Goal: Task Accomplishment & Management: Complete application form

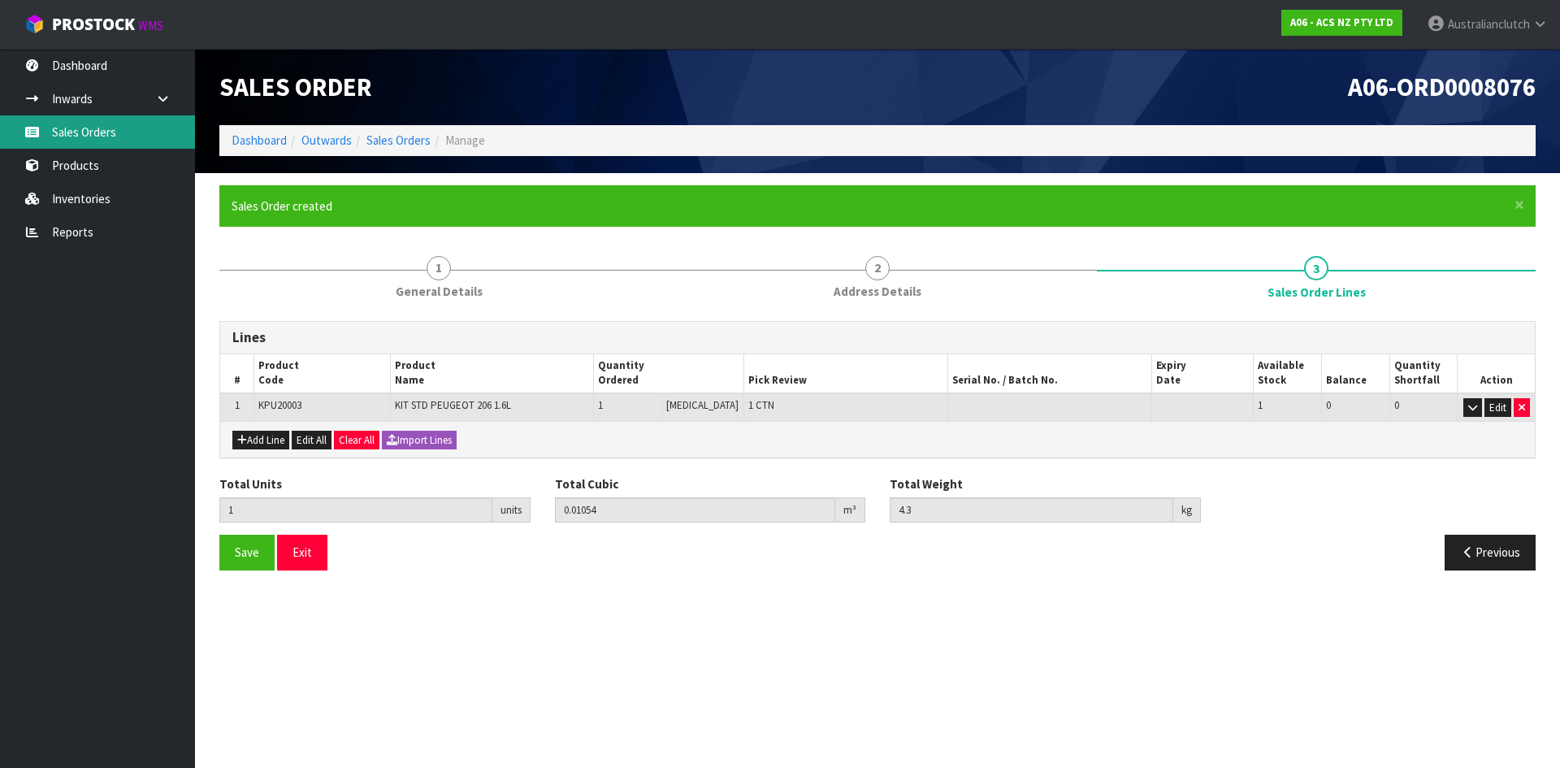
click at [101, 141] on link "Sales Orders" at bounding box center [97, 131] width 195 height 33
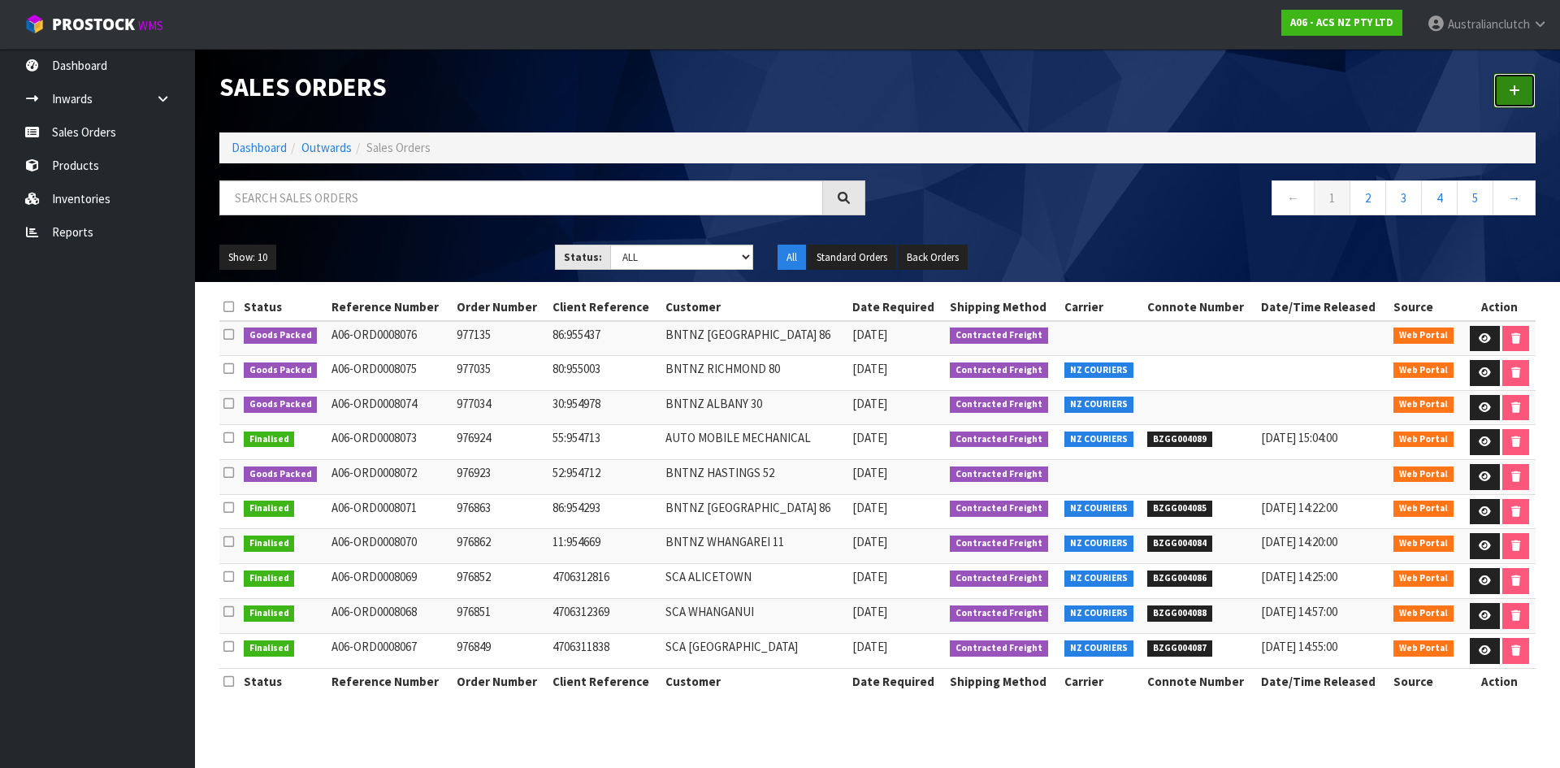
drag, startPoint x: 1509, startPoint y: 99, endPoint x: 1454, endPoint y: 121, distance: 59.4
click at [1509, 99] on link at bounding box center [1514, 90] width 42 height 35
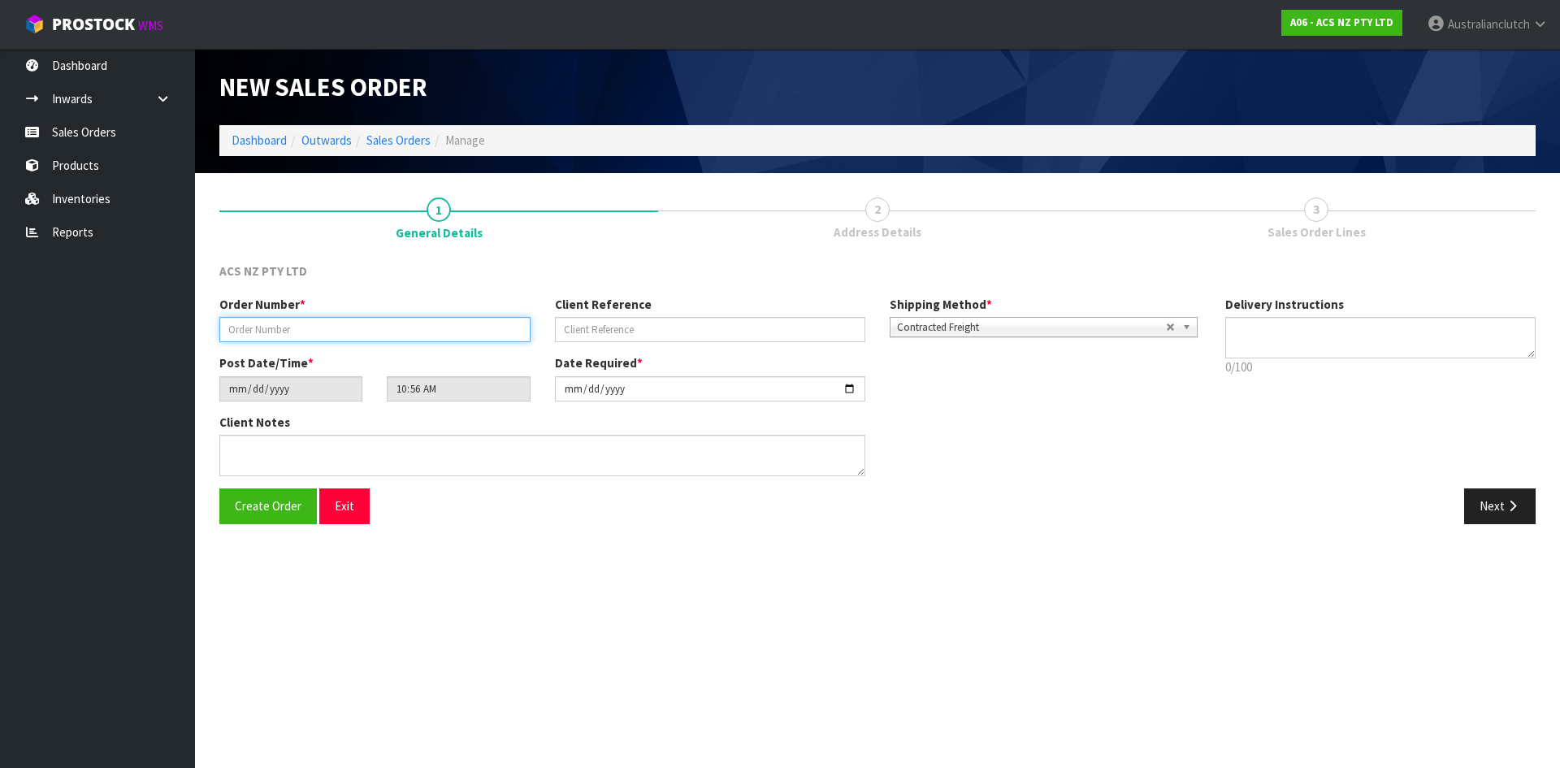
click at [500, 334] on input "text" at bounding box center [374, 329] width 311 height 25
type input "977267"
type input "4706307368"
click at [1352, 353] on textarea at bounding box center [1380, 337] width 311 height 41
type textarea "NZC PLEASE"
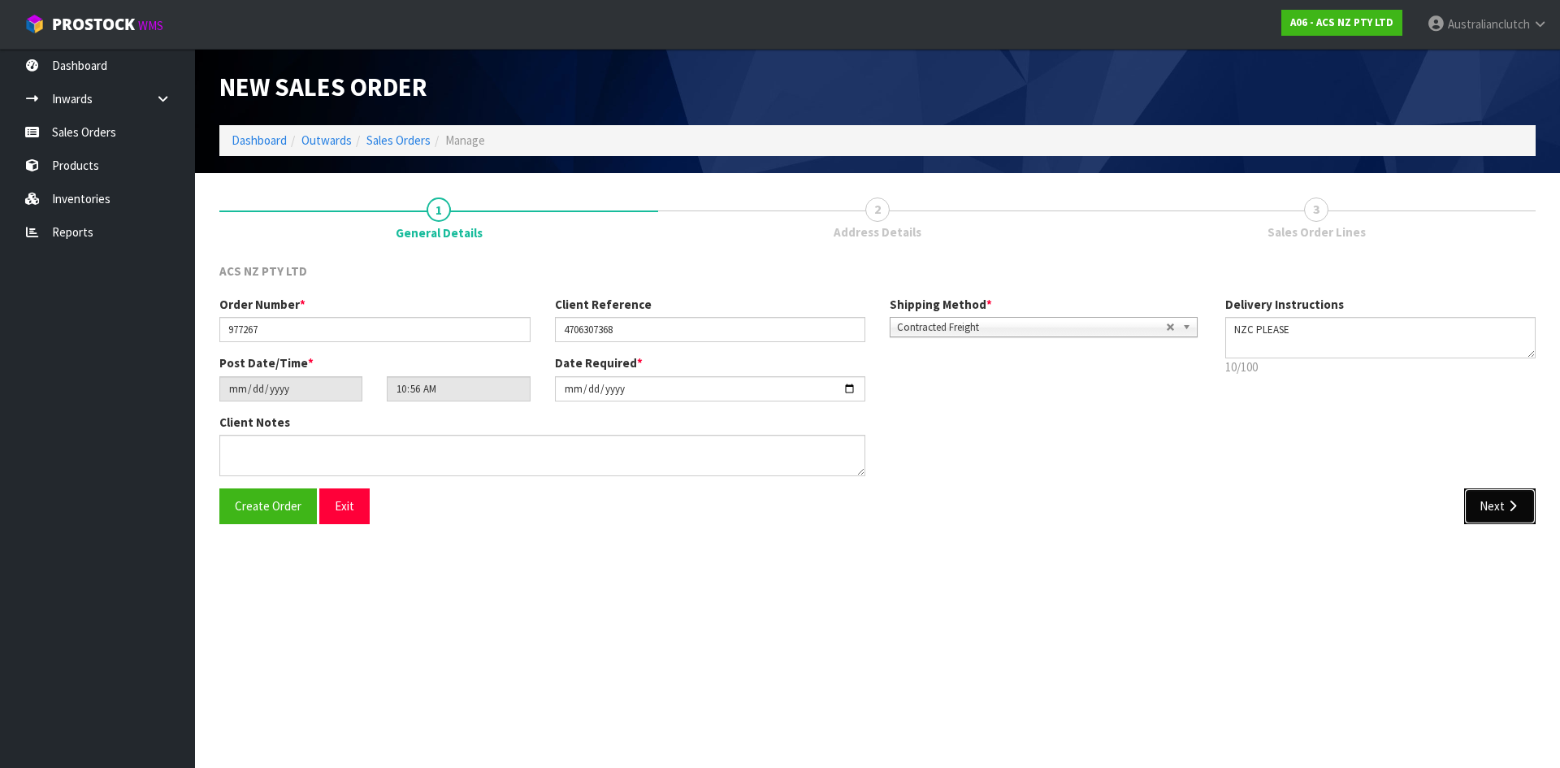
click at [1504, 514] on button "Next" at bounding box center [1499, 505] width 71 height 35
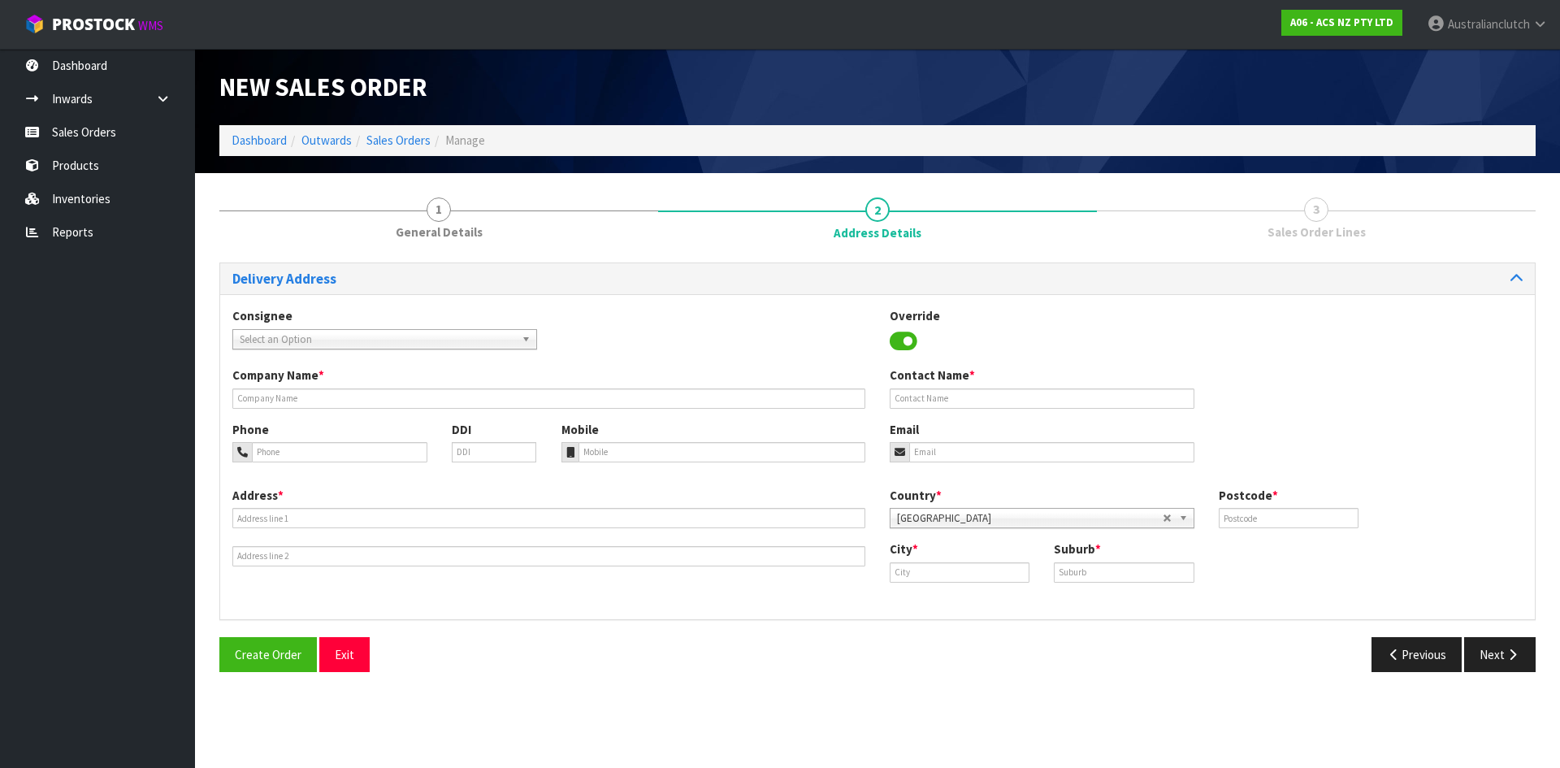
click at [407, 333] on span "Select an Option" at bounding box center [377, 339] width 275 height 19
type input "7021"
click at [397, 389] on li "7021 - SCA [PERSON_NAME]" at bounding box center [384, 385] width 296 height 20
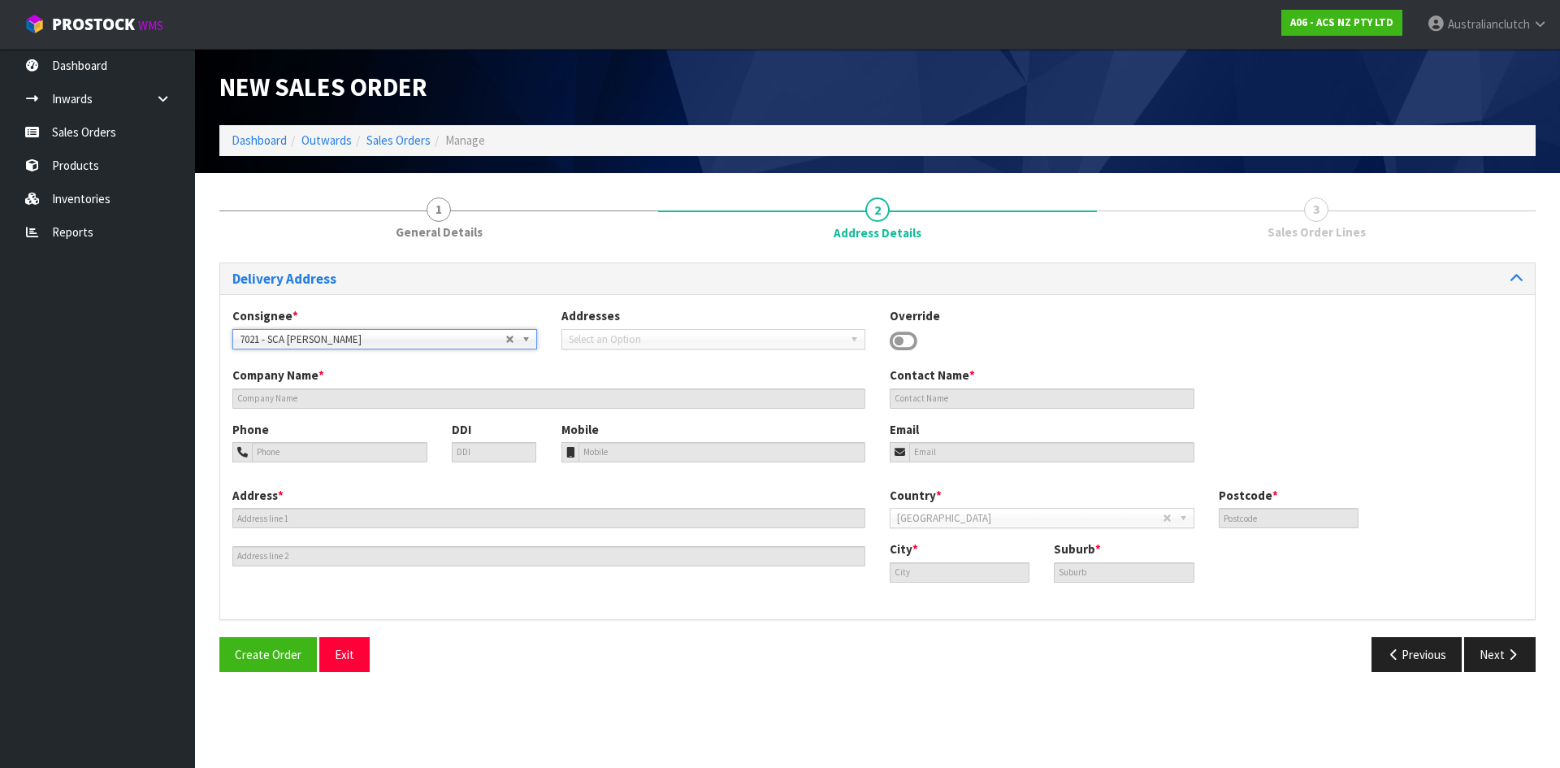
type input "SCA [PERSON_NAME]"
type input "07 848 1270"
type input "[EMAIL_ADDRESS][DOMAIN_NAME]"
type input "[STREET_ADDRESS]"
type input "3200"
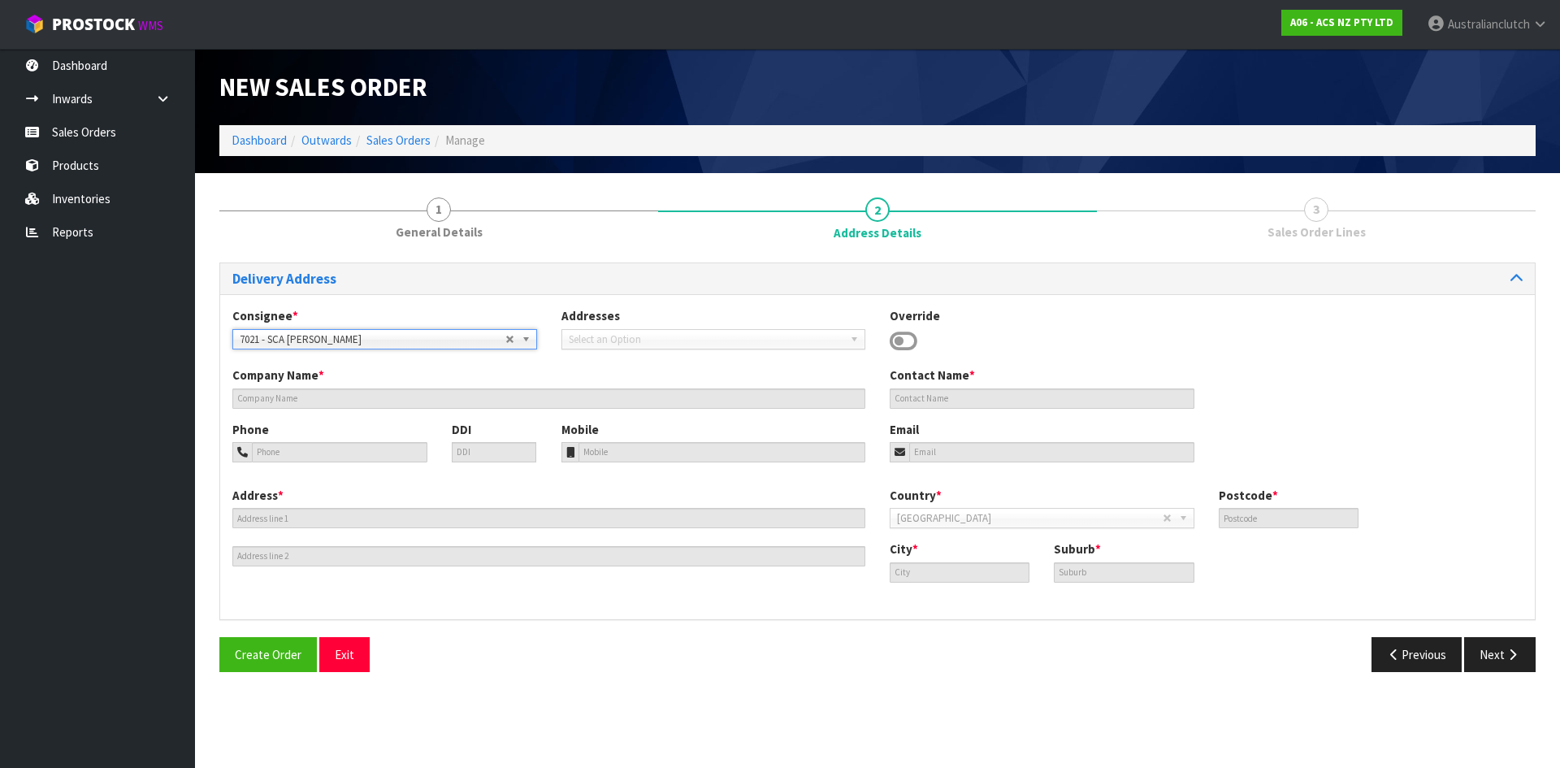
type input "[PERSON_NAME]"
click at [1504, 653] on icon "button" at bounding box center [1511, 654] width 15 height 12
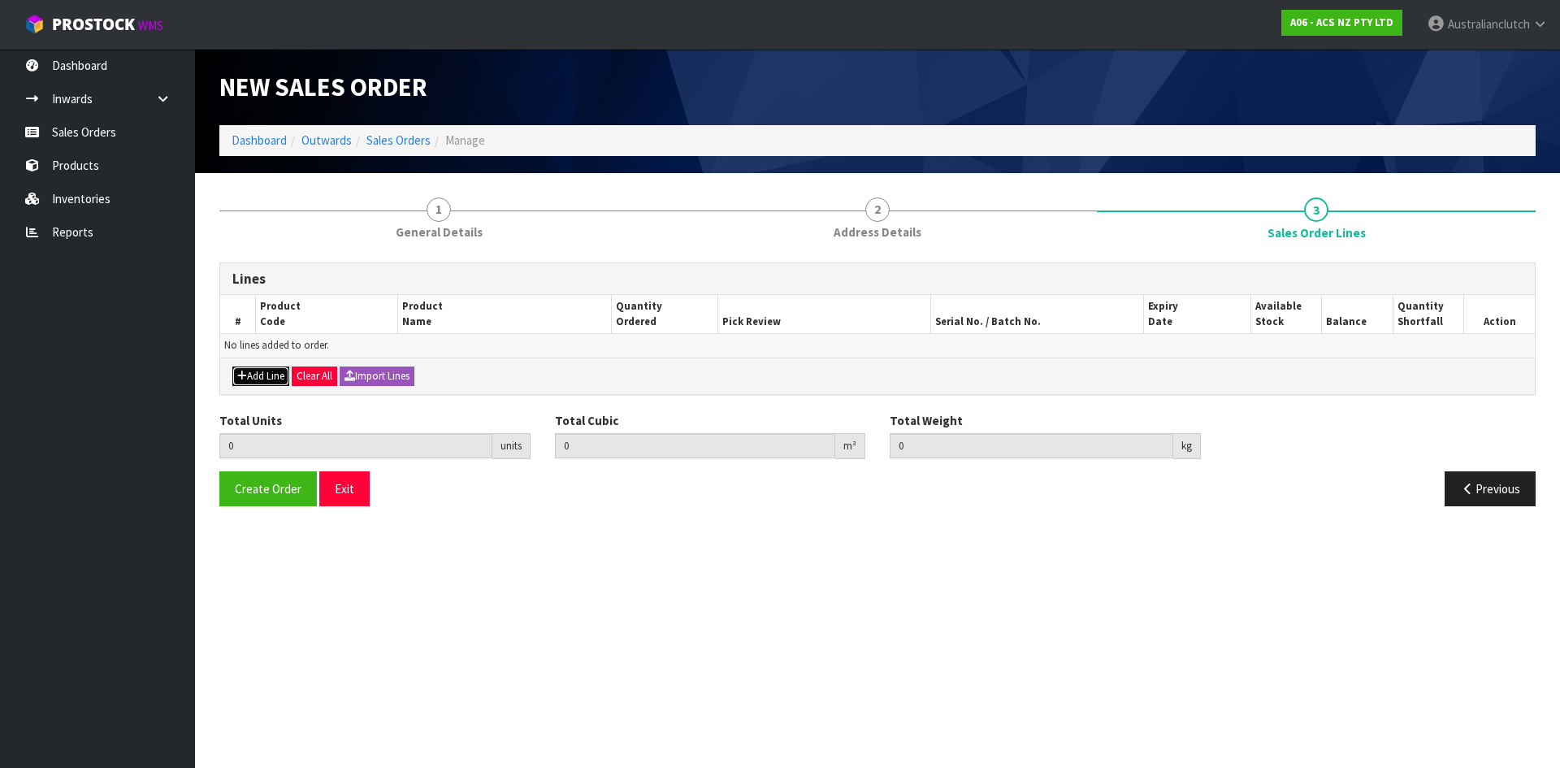
click at [261, 374] on button "Add Line" at bounding box center [260, 375] width 57 height 19
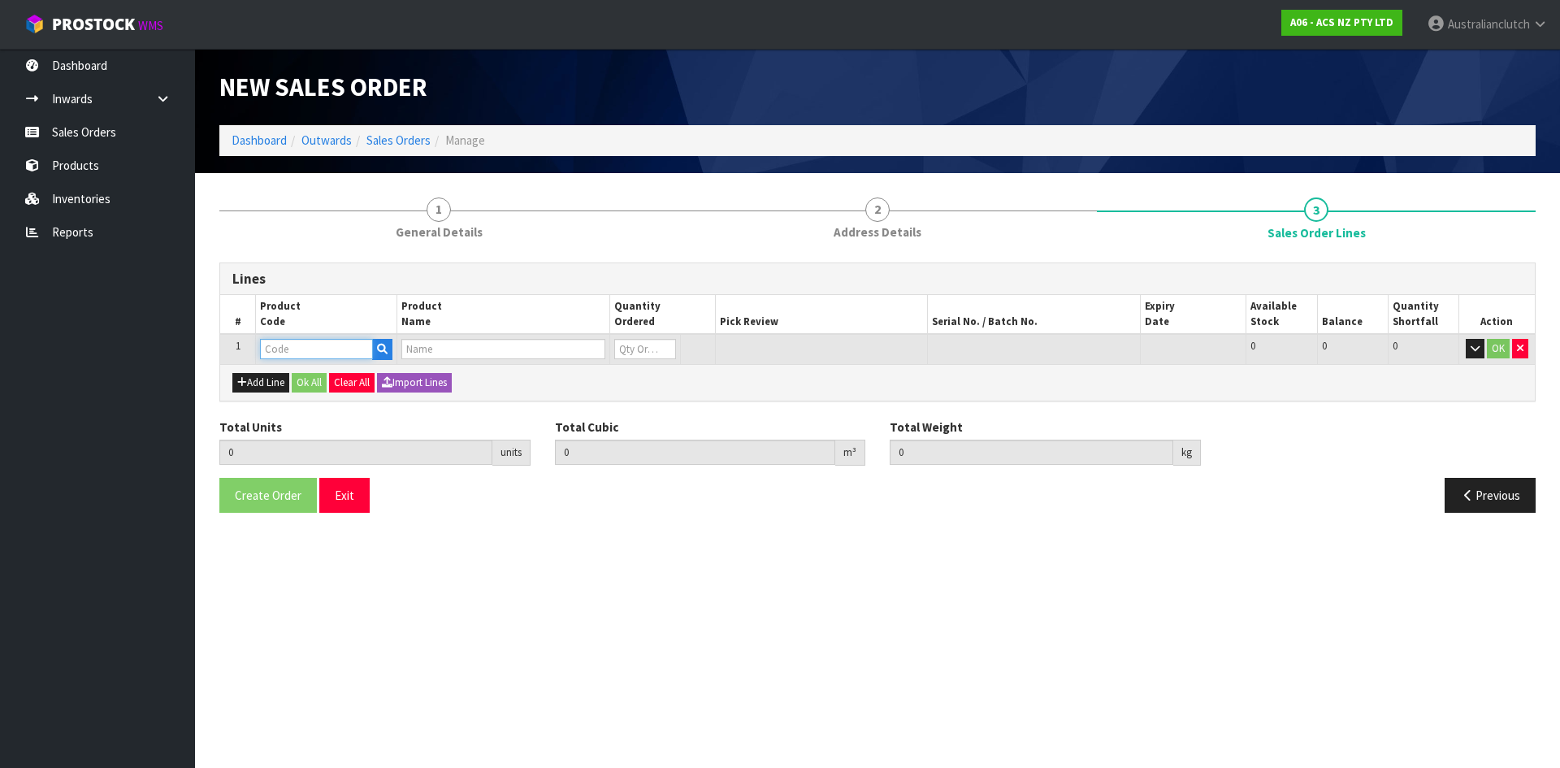
click at [279, 350] on input "text" at bounding box center [316, 349] width 113 height 20
type input "SCGM019"
type input "0.000000"
type input "0.000"
type input "CLUTCH S/CYL HOLDEN 22.22MM (7/8")"
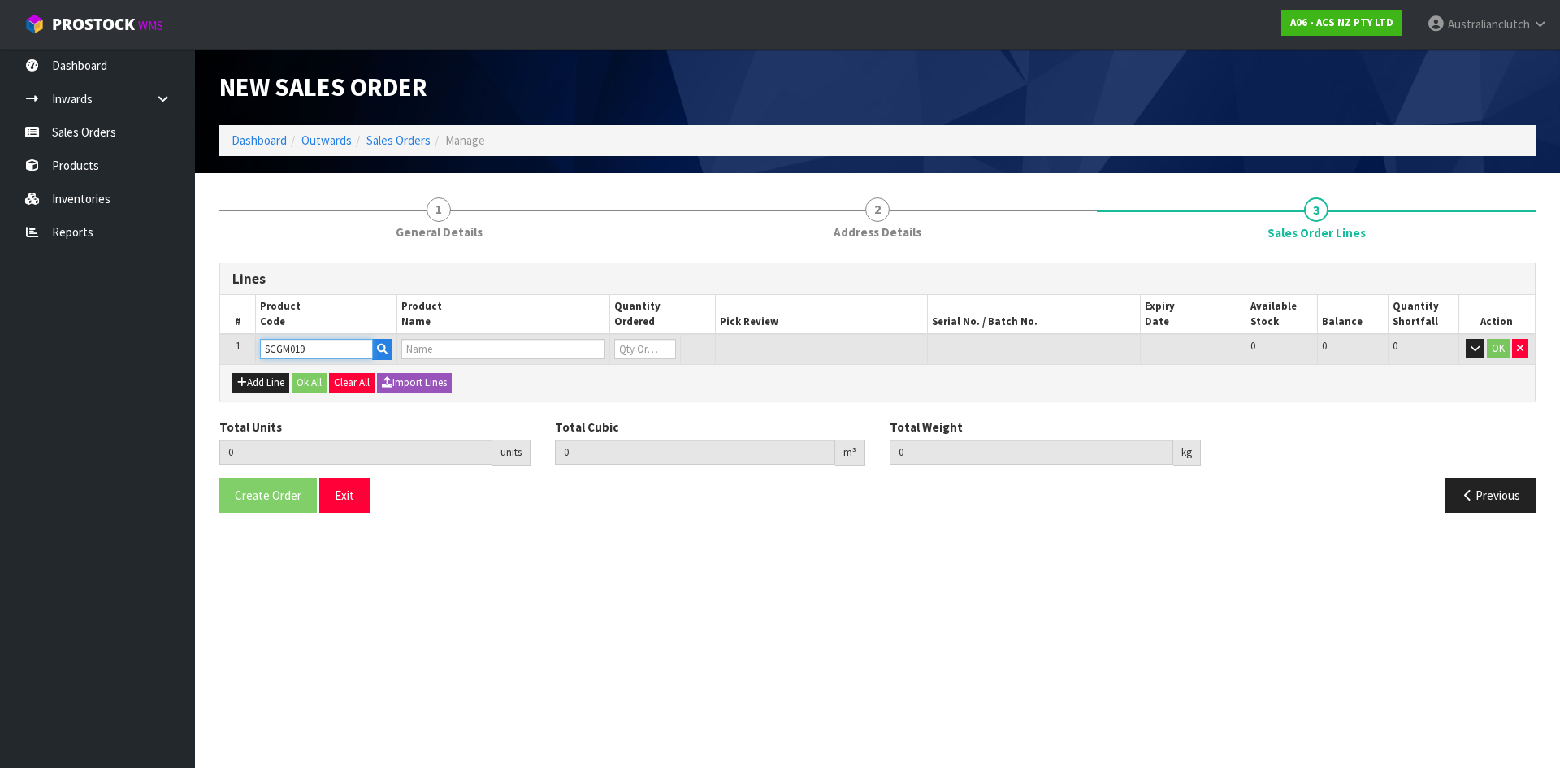
type input "0"
type input "SCGM019"
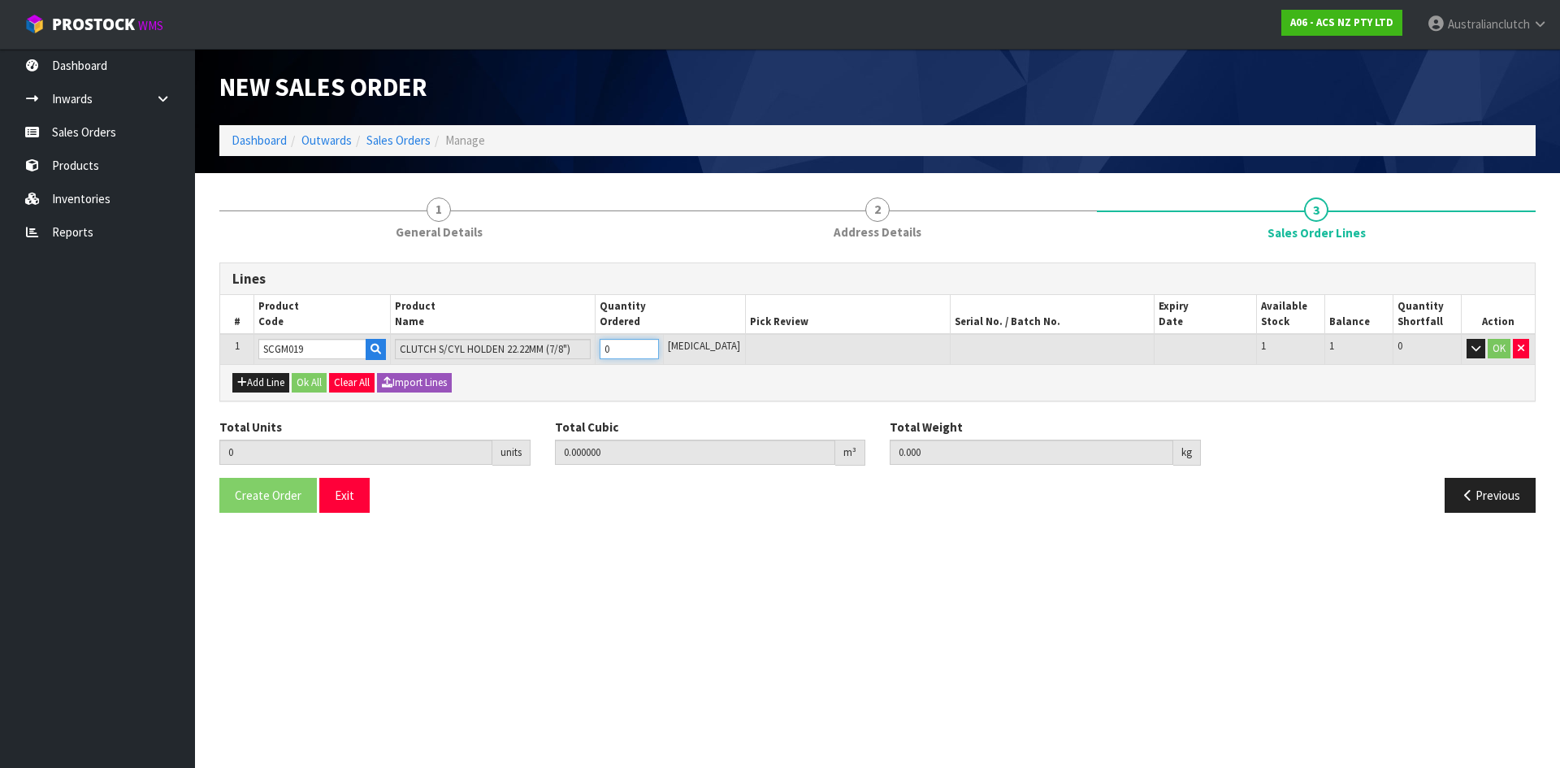
type input "1"
type input "0.002981"
type input "0.413"
type input "1"
click at [659, 345] on input "1" at bounding box center [628, 349] width 59 height 20
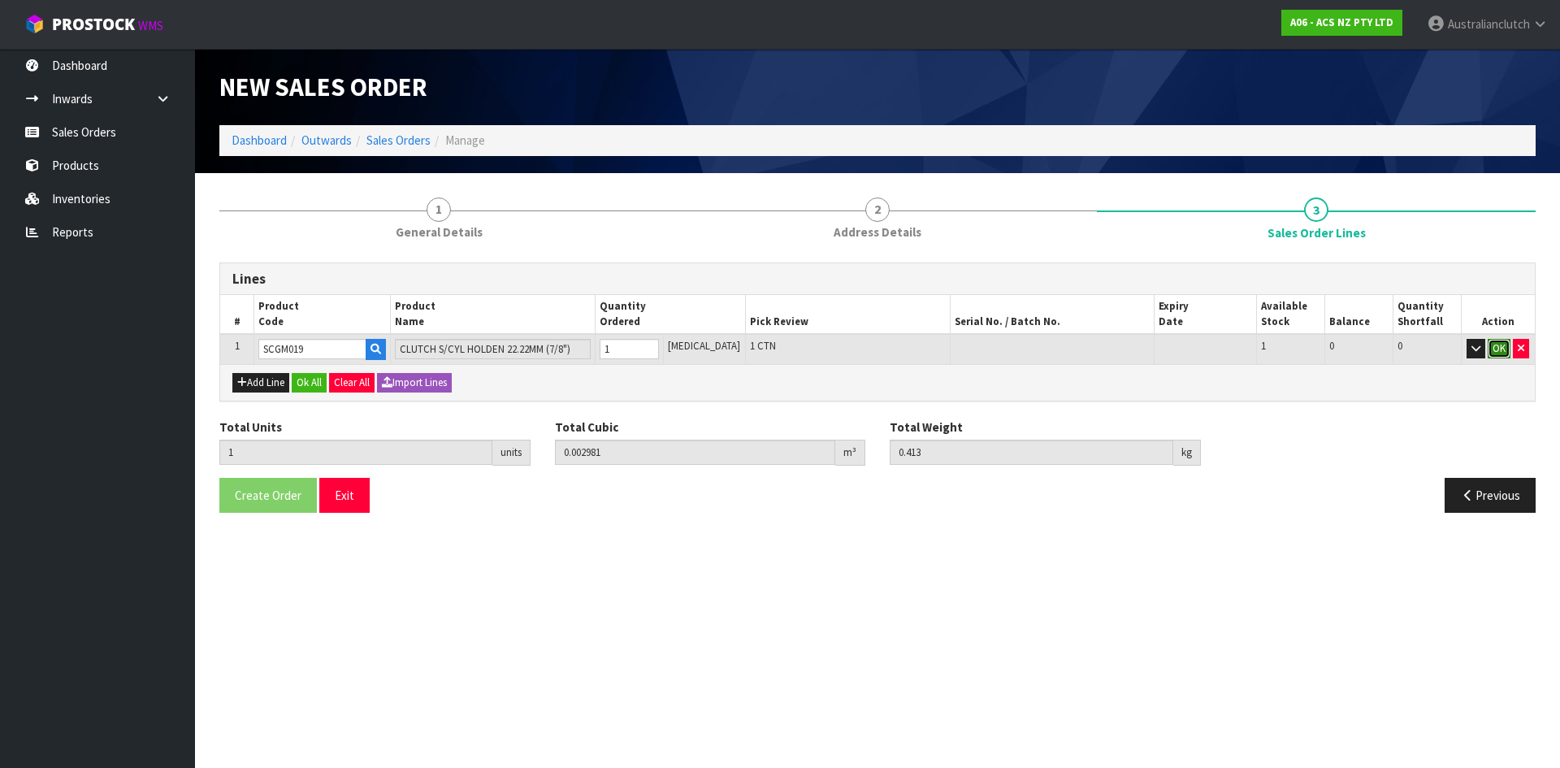
click at [1489, 344] on button "OK" at bounding box center [1498, 348] width 23 height 19
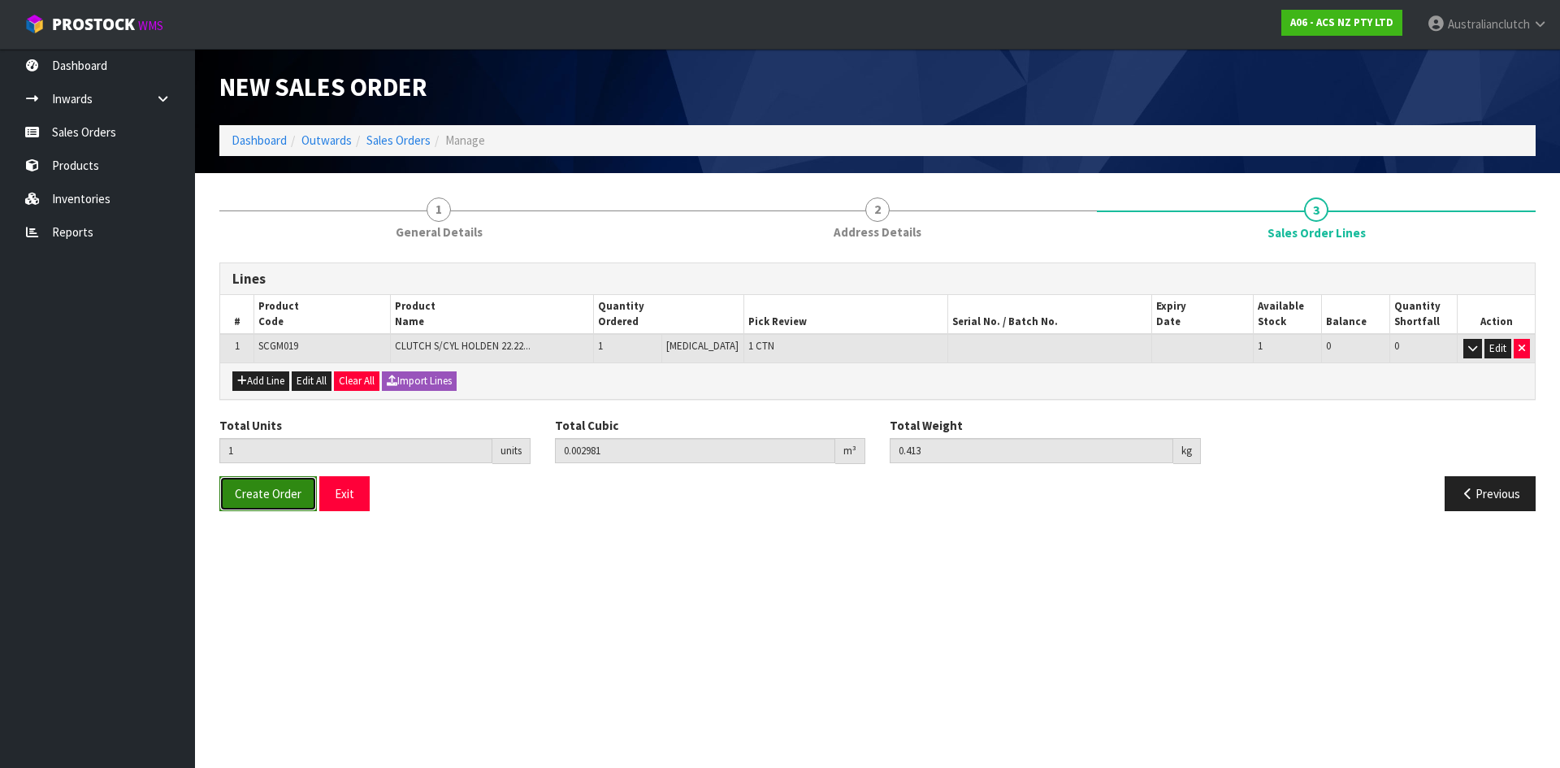
click at [264, 487] on span "Create Order" at bounding box center [268, 493] width 67 height 15
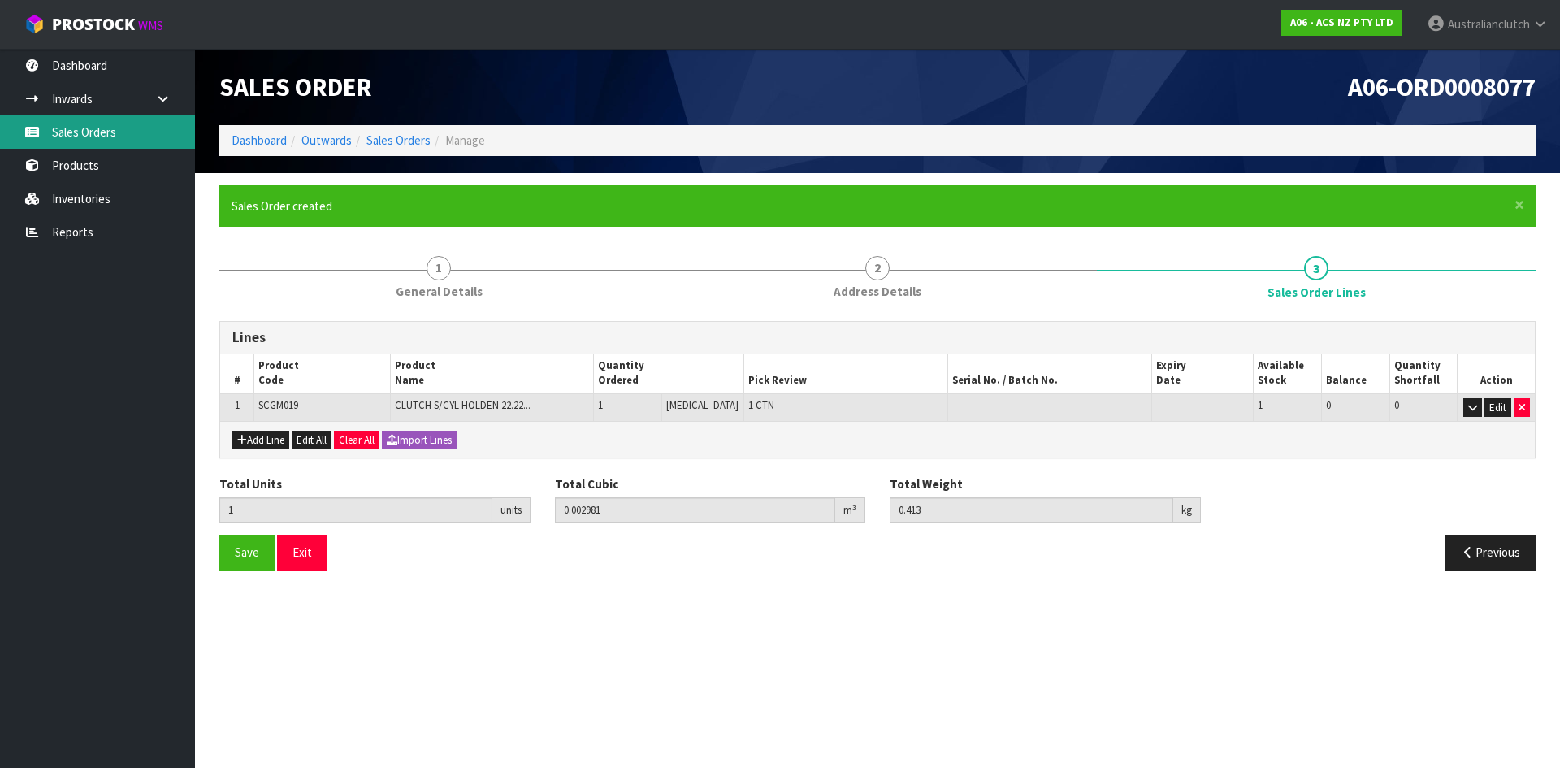
drag, startPoint x: 47, startPoint y: 138, endPoint x: 1287, endPoint y: 146, distance: 1239.6
click at [47, 138] on link "Sales Orders" at bounding box center [97, 131] width 195 height 33
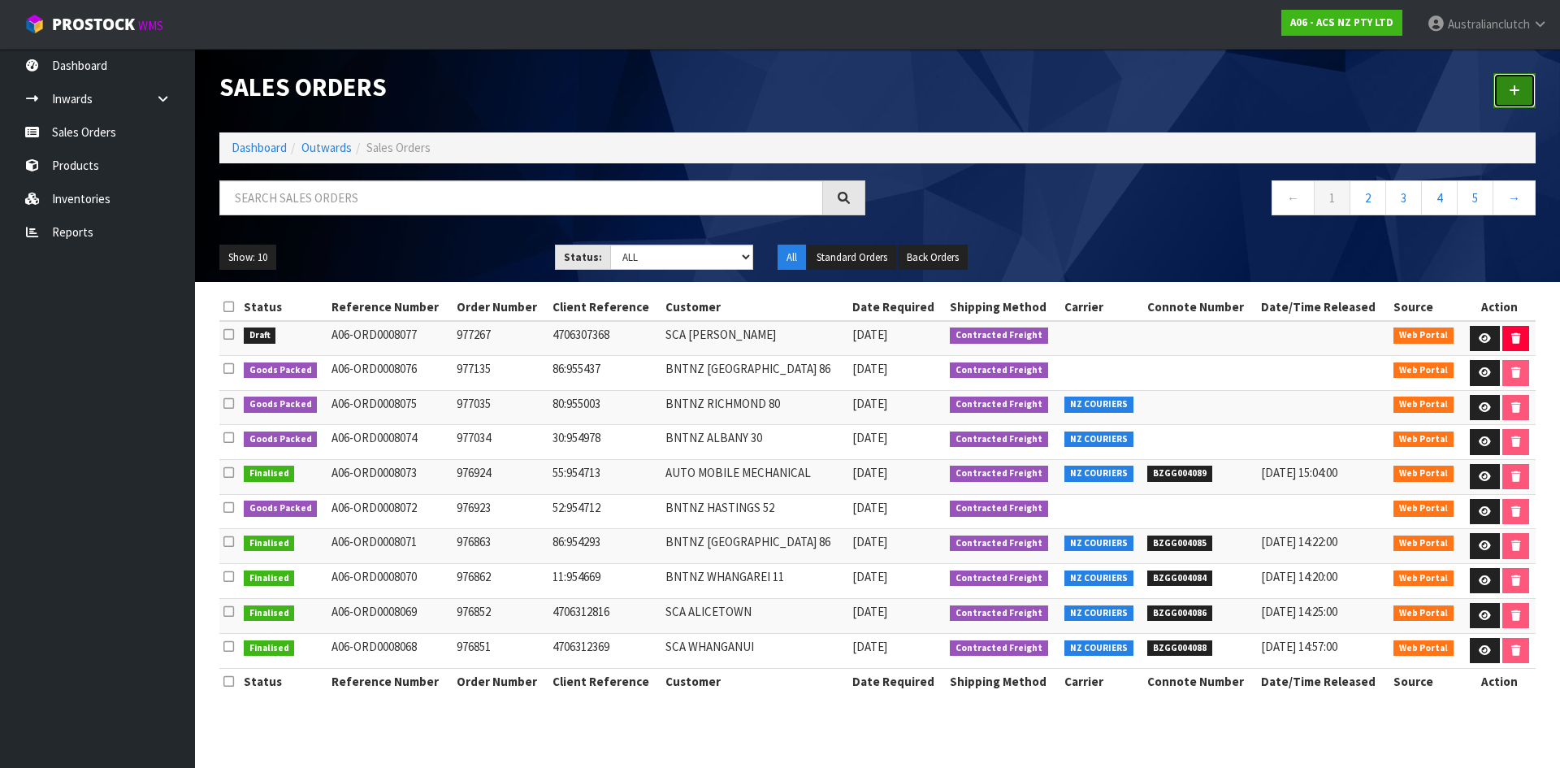
click at [1525, 99] on link at bounding box center [1514, 90] width 42 height 35
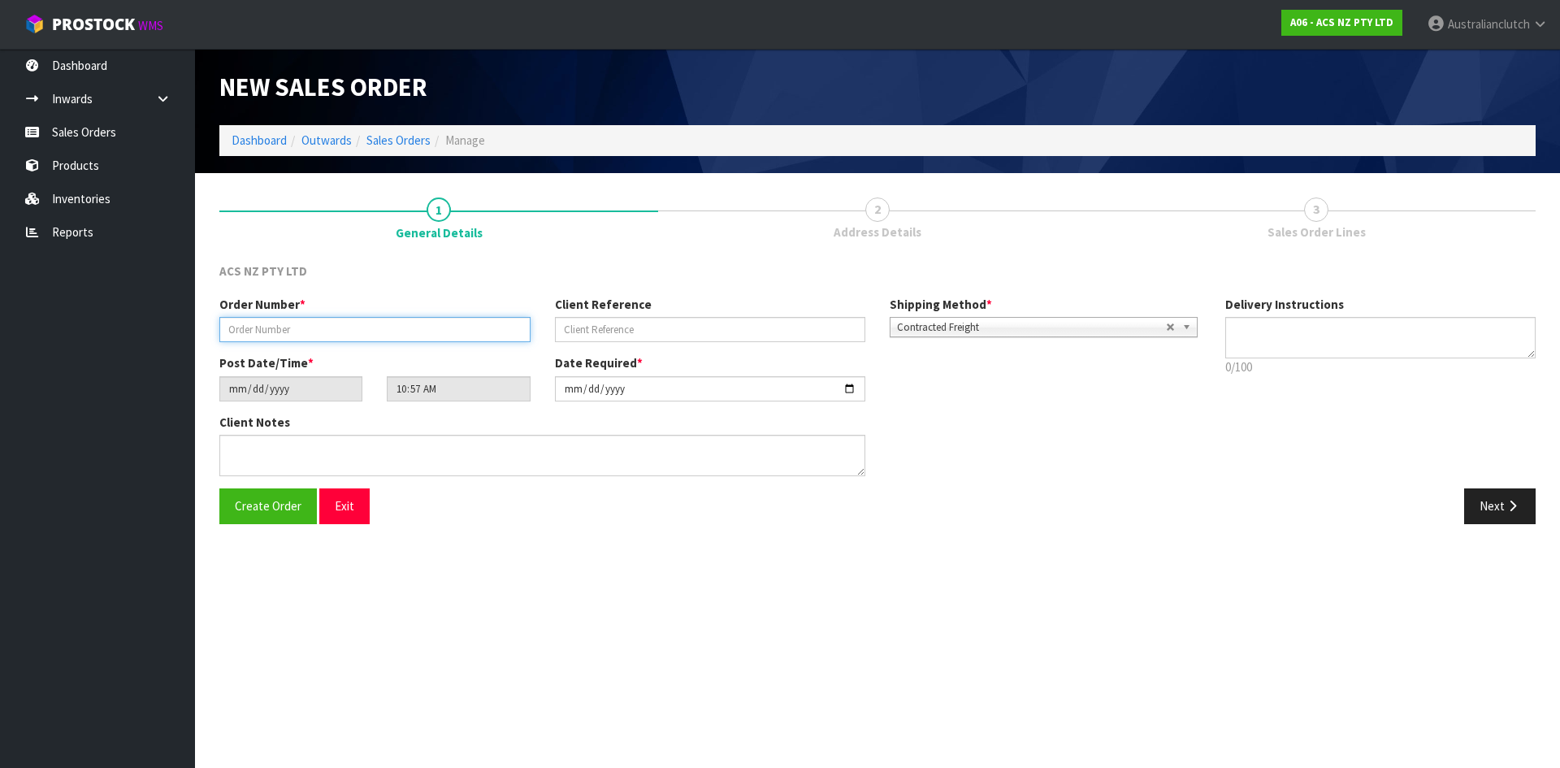
click at [265, 322] on input "text" at bounding box center [374, 329] width 311 height 25
type input "977268"
type input "4706163269"
click at [1243, 348] on textarea at bounding box center [1380, 337] width 311 height 41
type textarea "NZC PLEASE"
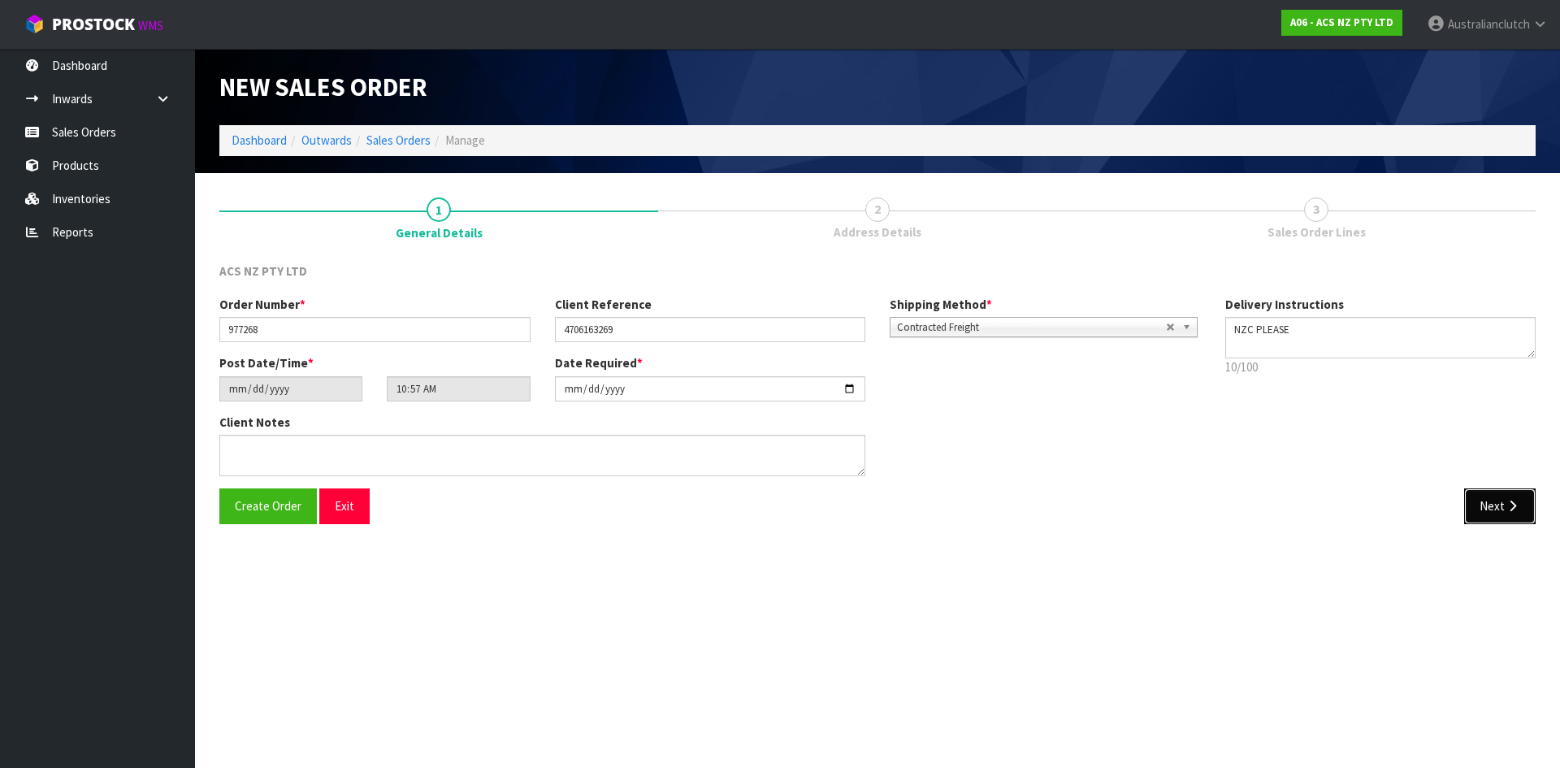
click at [1505, 504] on icon "button" at bounding box center [1511, 506] width 15 height 12
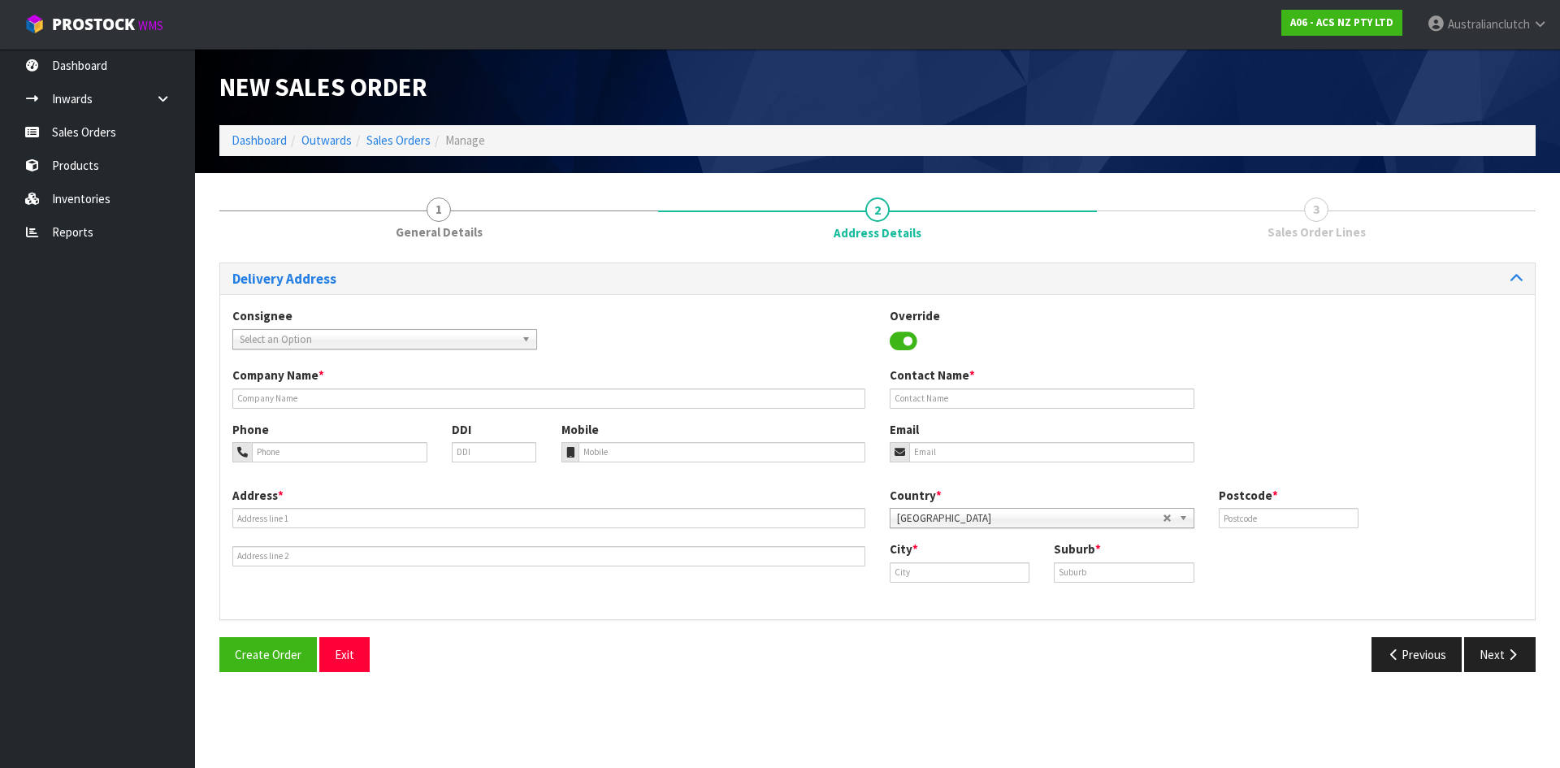
click at [439, 339] on span "Select an Option" at bounding box center [377, 339] width 275 height 19
type input "7008"
click at [380, 385] on li "7008 - SCA HASTINGS" at bounding box center [384, 385] width 296 height 20
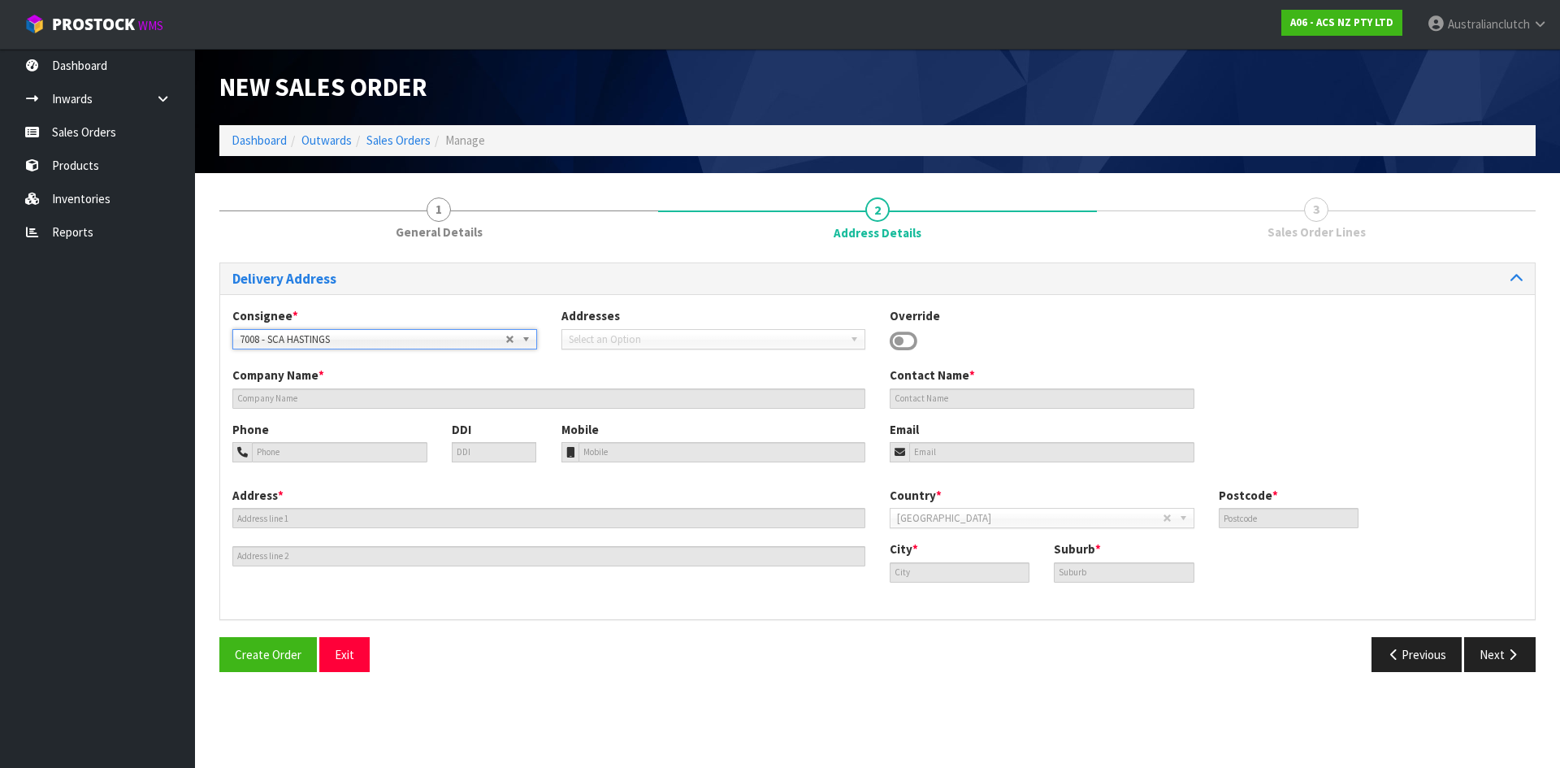
type input "SCA HASTINGS"
type input "06 870 4521"
type input "[EMAIL_ADDRESS][DOMAIN_NAME]"
type input "[GEOGRAPHIC_DATA]"
type input "4122"
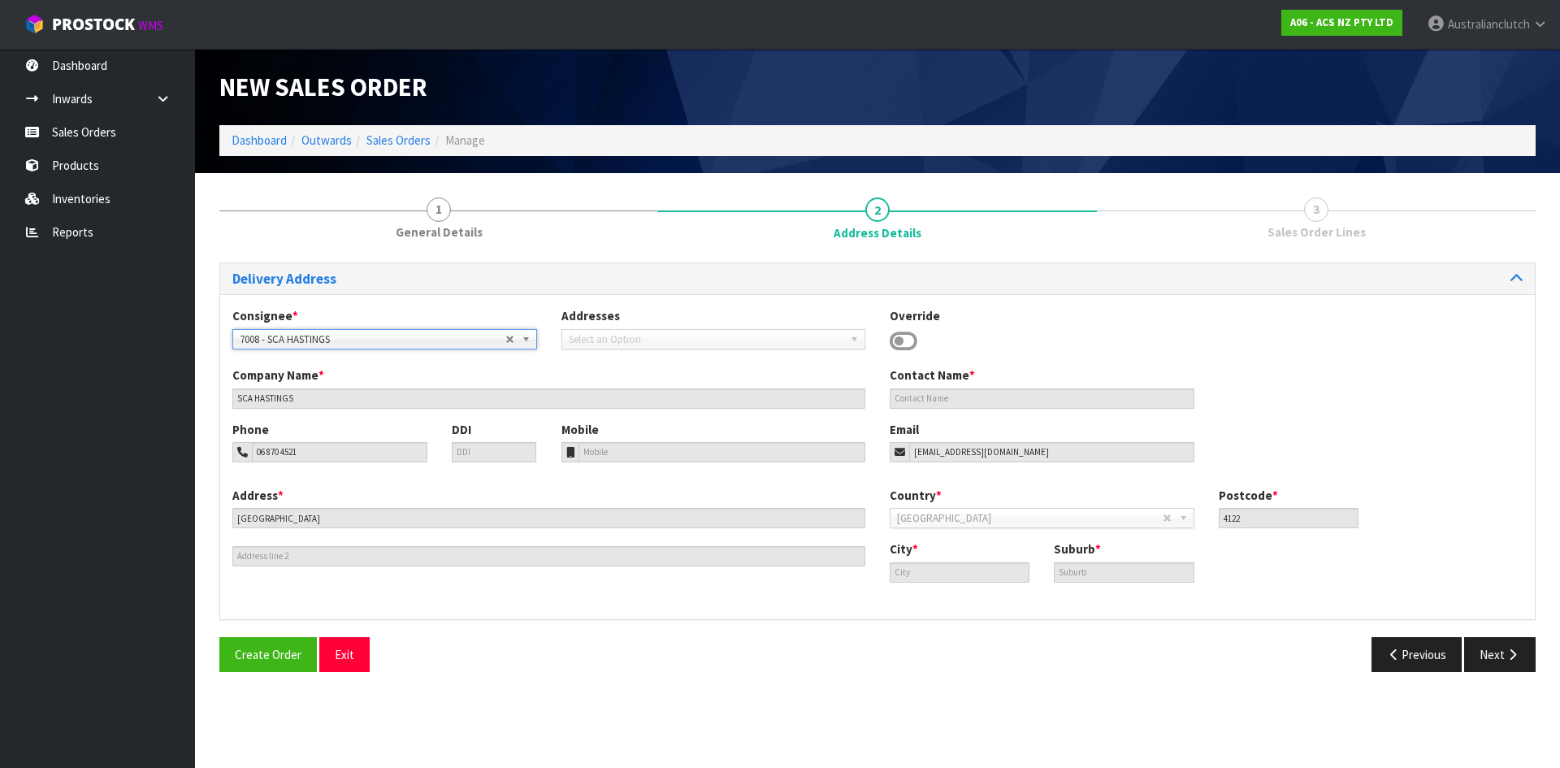
type input "Hastings"
type input "HASTINGS"
click at [1482, 660] on button "Next" at bounding box center [1499, 654] width 71 height 35
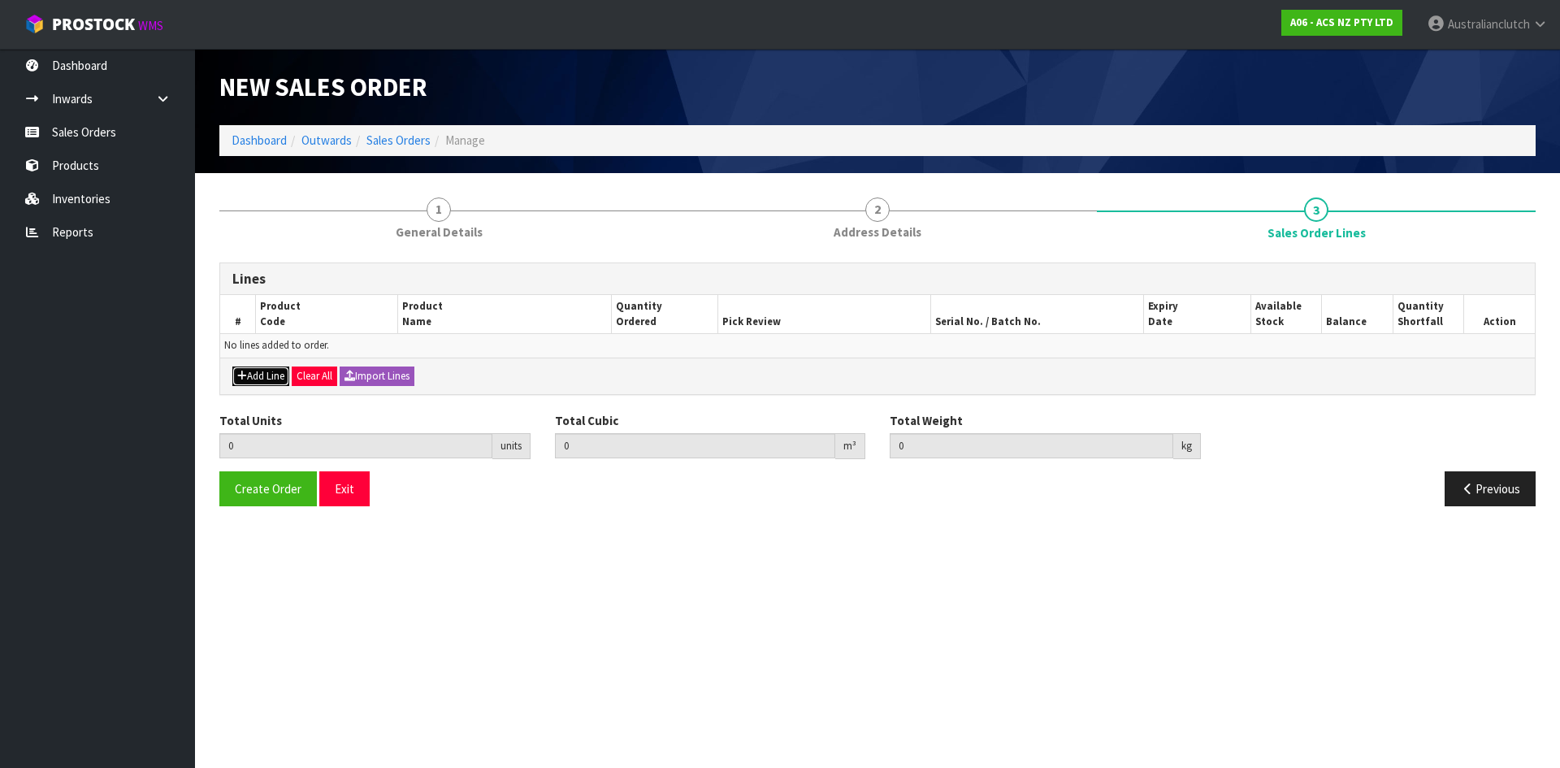
click at [258, 383] on button "Add Line" at bounding box center [260, 375] width 57 height 19
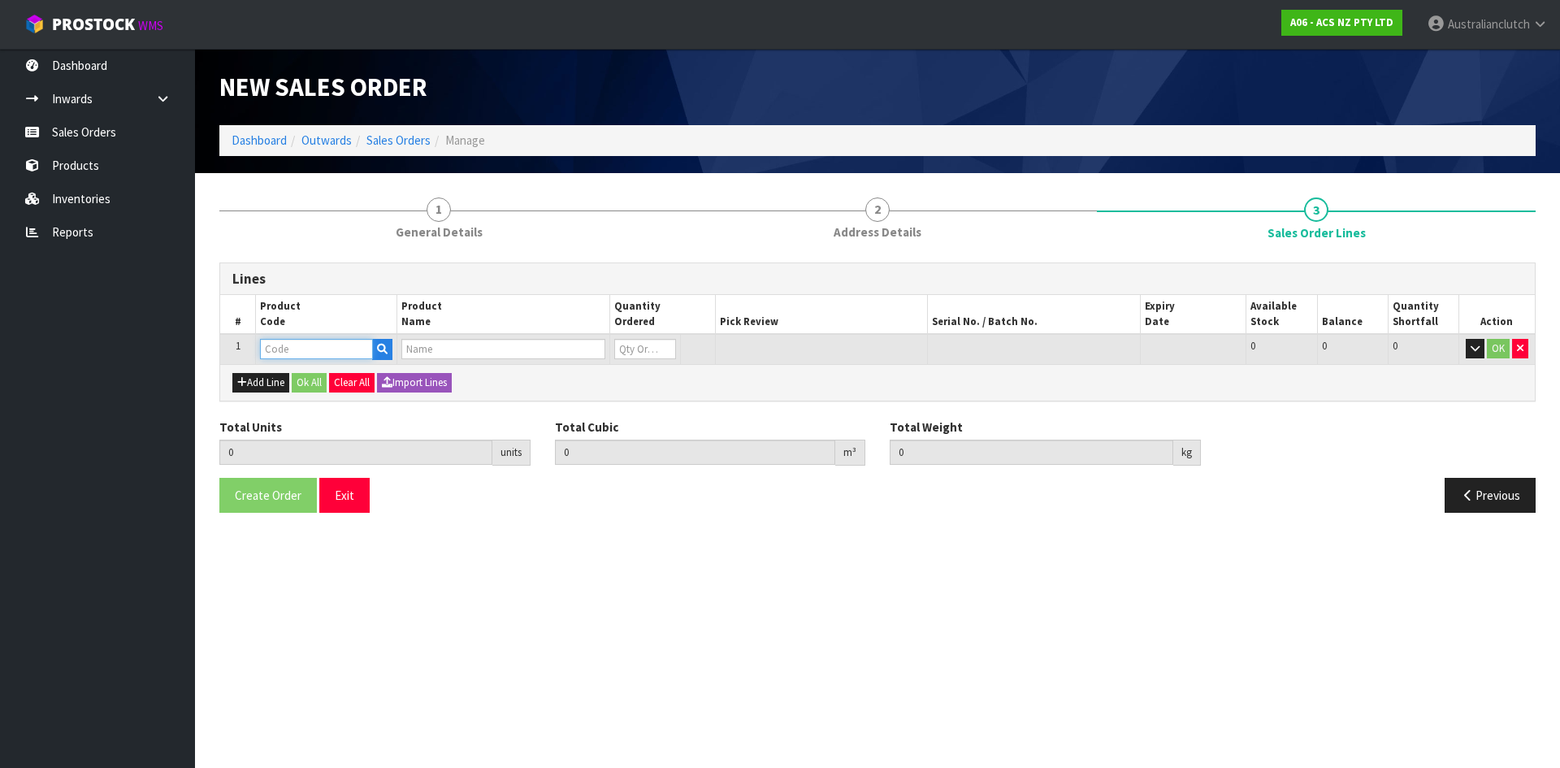
click at [299, 348] on input "text" at bounding box center [316, 349] width 113 height 20
type input "SCTY056"
type input "0.000000"
type input "0.000"
type input "CLUTCH S/CYL TOYOTA 19.05MM (3/4)."
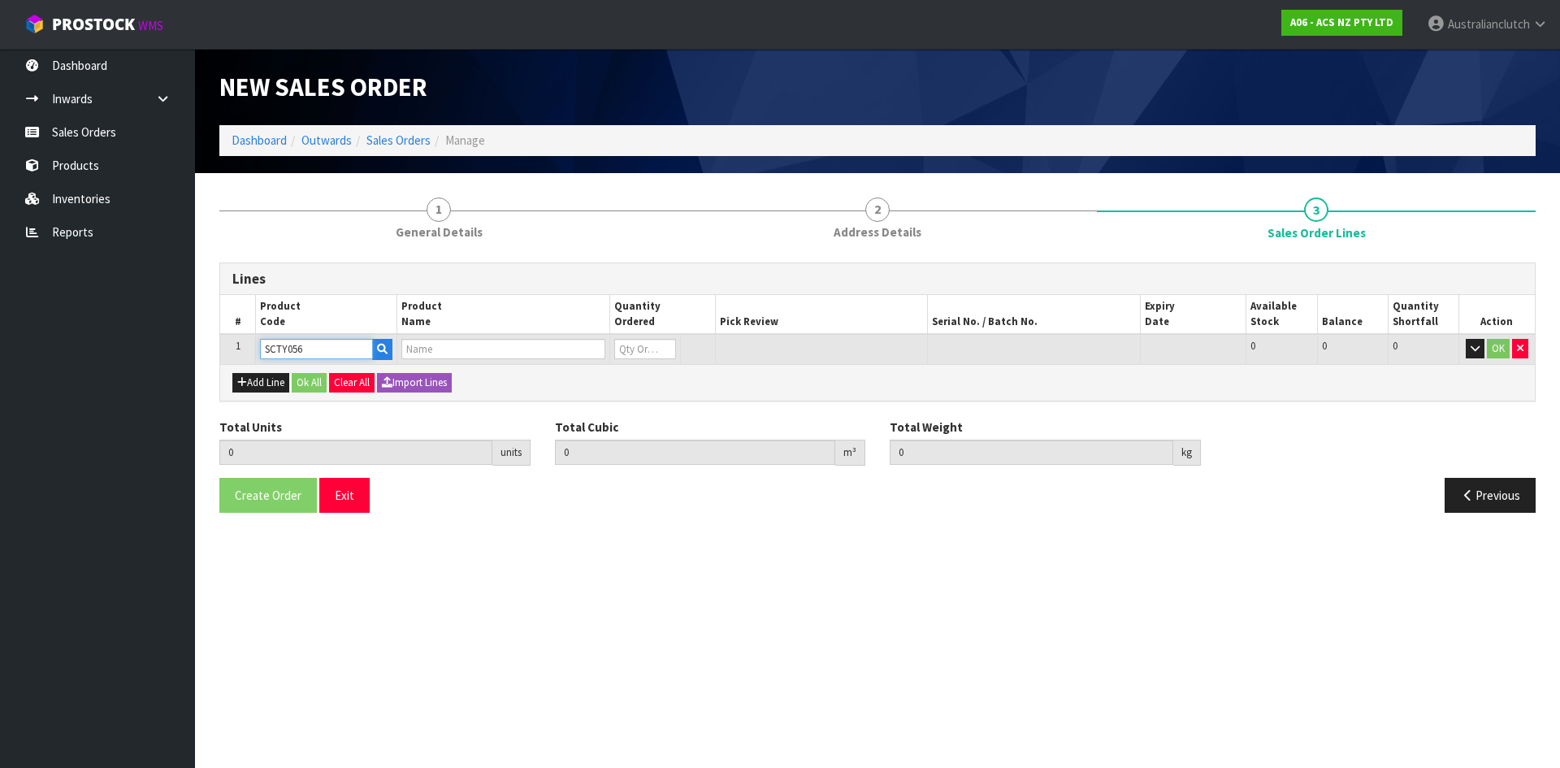
type input "0"
type input "SCTY056"
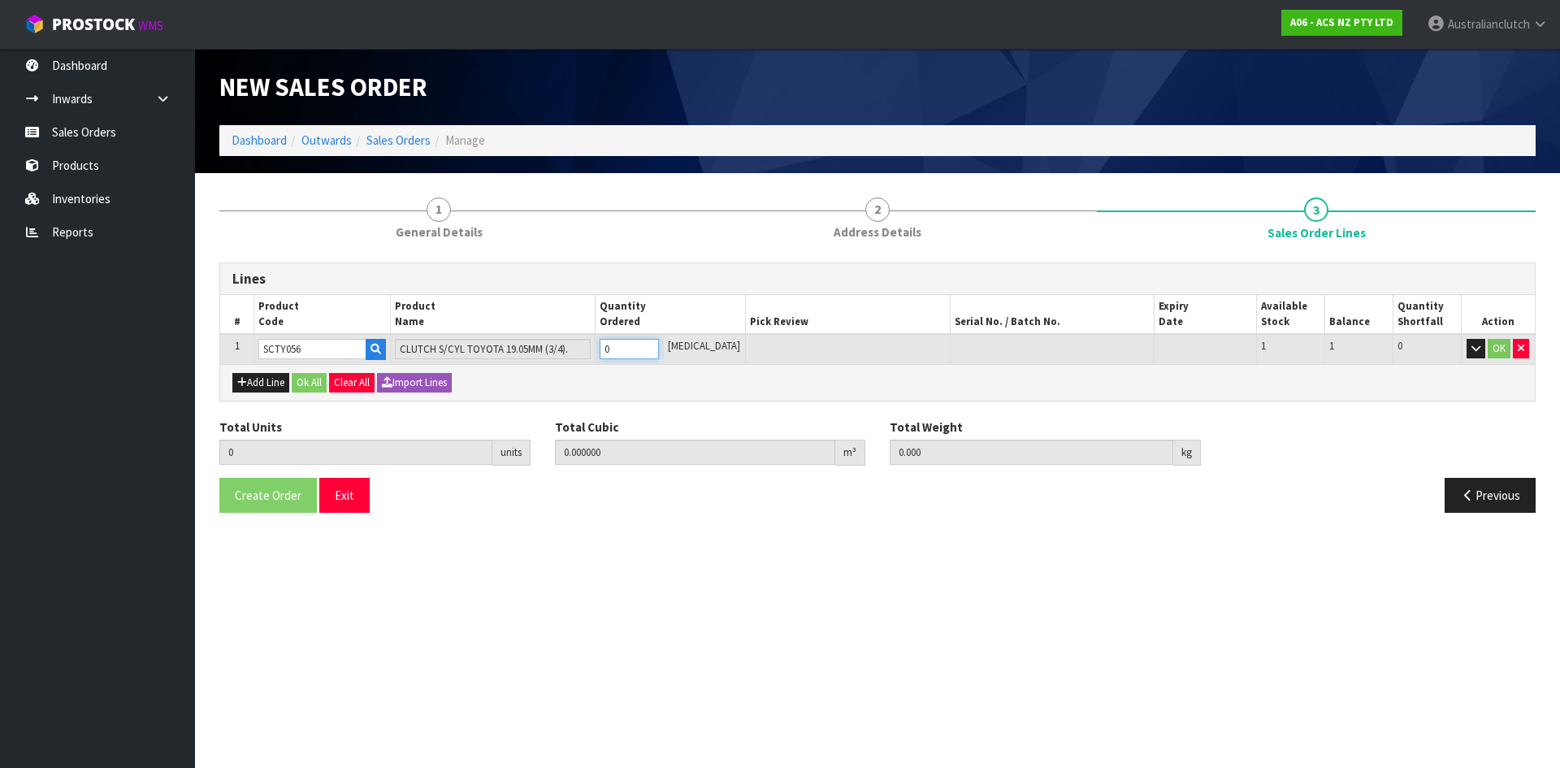
type input "1"
type input "0.0012"
type input "0.4"
type input "1"
click at [659, 347] on input "1" at bounding box center [628, 349] width 59 height 20
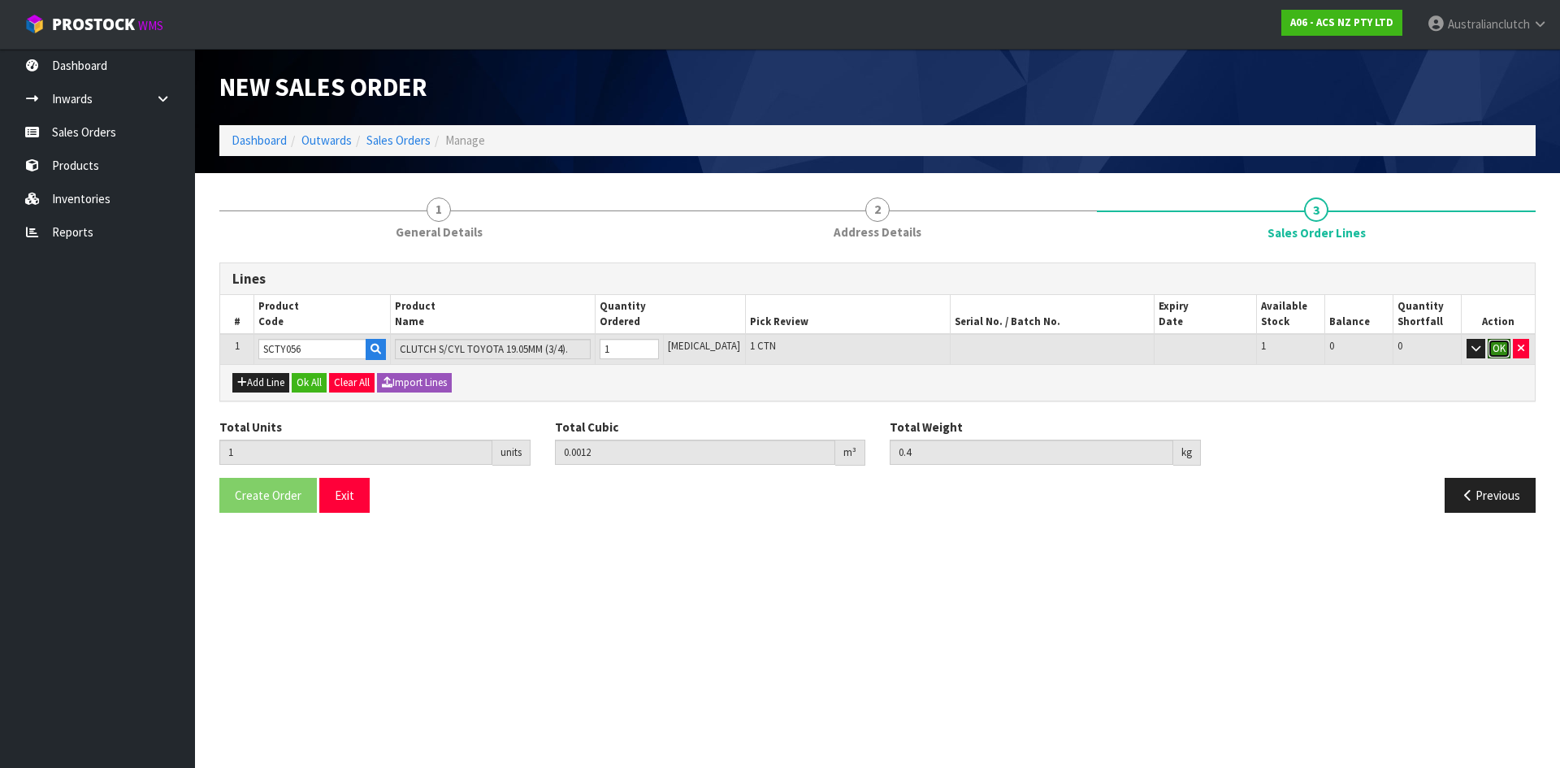
drag, startPoint x: 1491, startPoint y: 350, endPoint x: 1192, endPoint y: 376, distance: 300.1
click at [1491, 349] on button "OK" at bounding box center [1498, 348] width 23 height 19
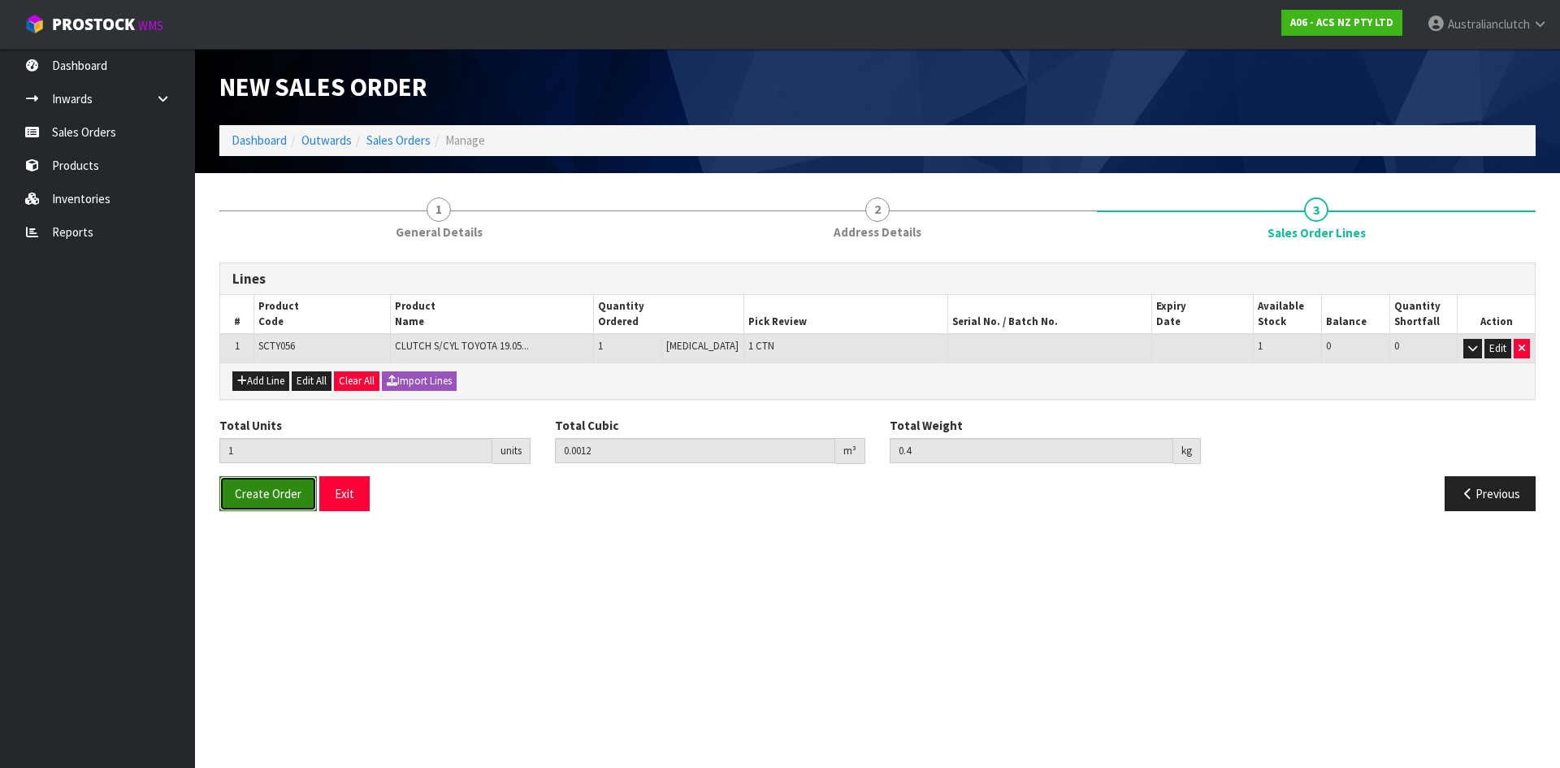
click at [283, 483] on button "Create Order" at bounding box center [267, 493] width 97 height 35
